Goal: Information Seeking & Learning: Learn about a topic

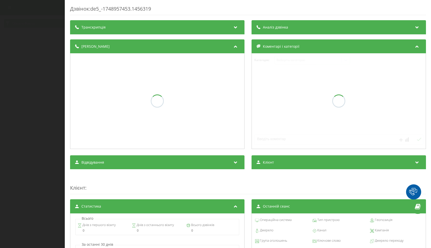
click at [121, 33] on div "Транскрипція" at bounding box center [157, 27] width 175 height 14
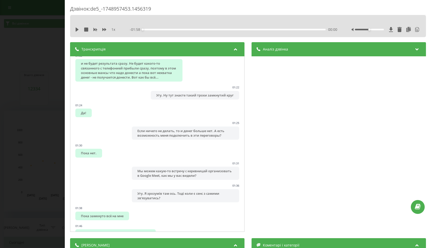
scroll to position [332, 0]
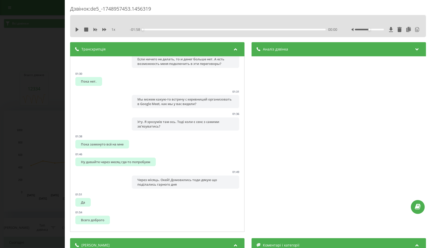
click at [60, 126] on div "Дзвінок : de5_-1748957453.1456319 1 x - 01:58 00:00 00:00 Транскрипція 00:00 Ал…" at bounding box center [215, 124] width 431 height 248
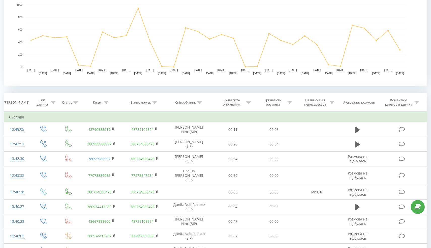
scroll to position [89, 0]
